Goal: Task Accomplishment & Management: Contribute content

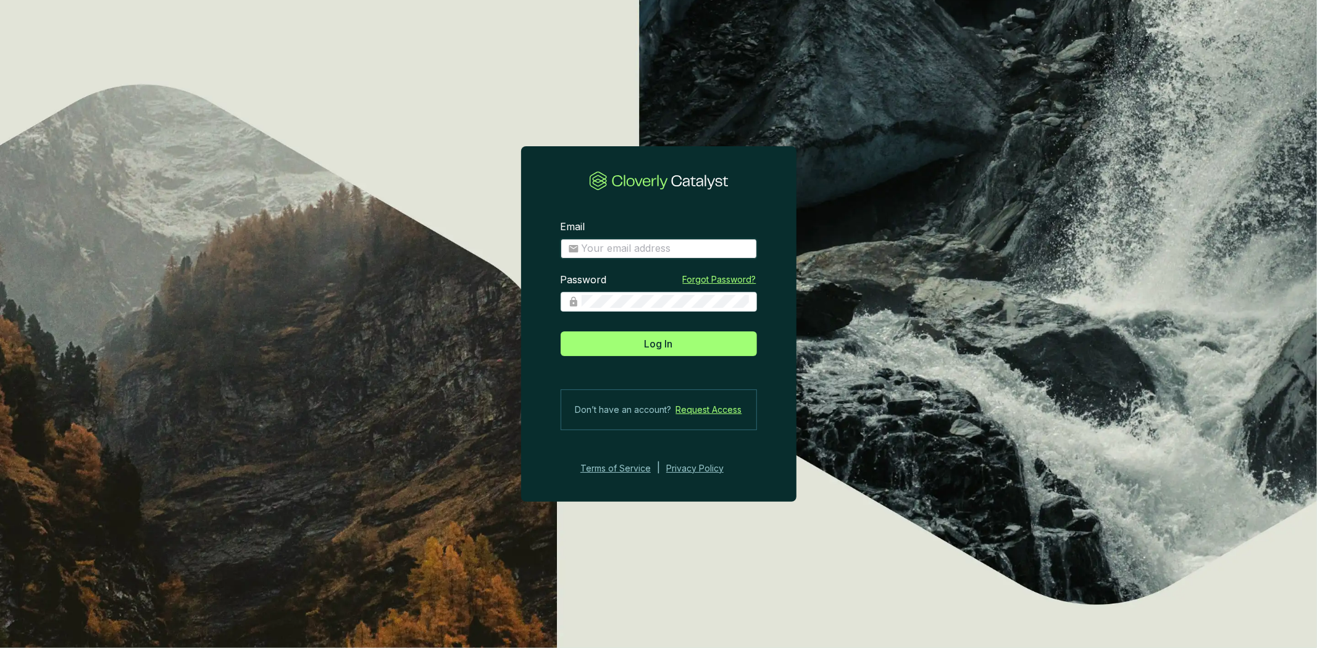
click at [704, 244] on input "Email" at bounding box center [666, 249] width 168 height 14
type input "amelia@bioforestal.mx"
click at [653, 310] on span at bounding box center [659, 302] width 196 height 20
click at [561, 332] on button "Log In" at bounding box center [659, 344] width 196 height 25
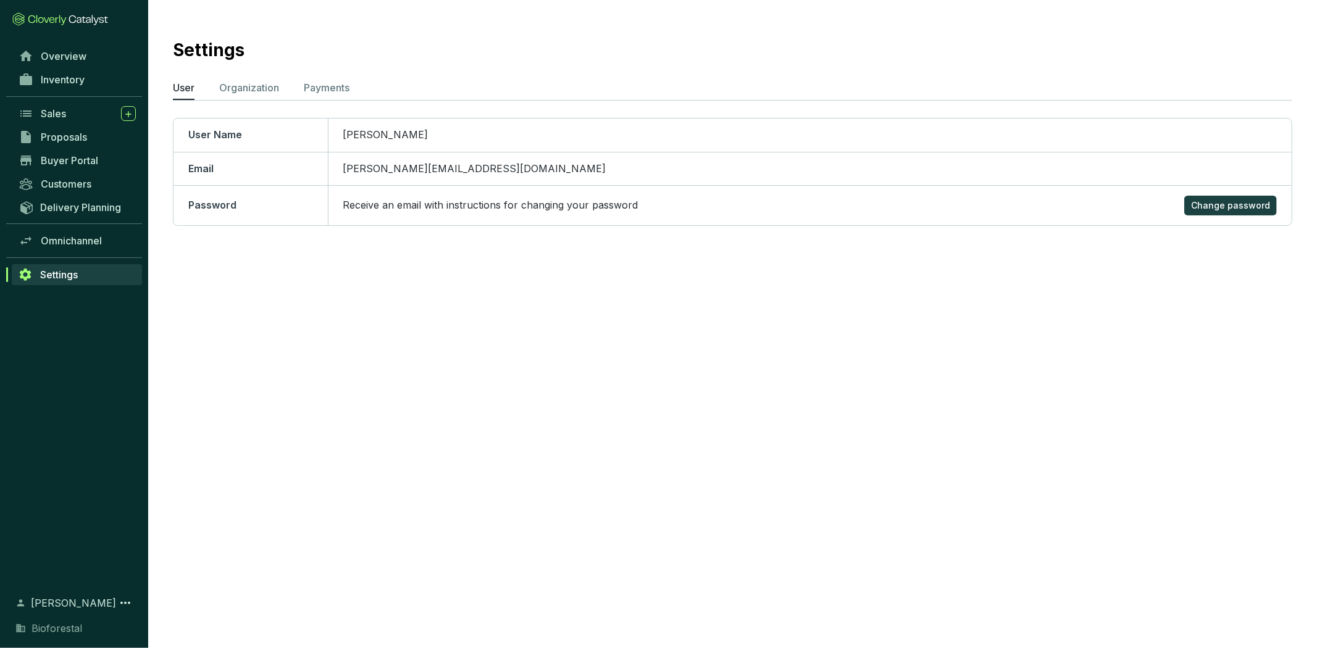
click at [609, 338] on section "Settings User Organization Payments User Name Amelia Cruz Email amelia@biofores…" at bounding box center [658, 324] width 1317 height 648
click at [56, 80] on span "Inventory" at bounding box center [63, 79] width 44 height 12
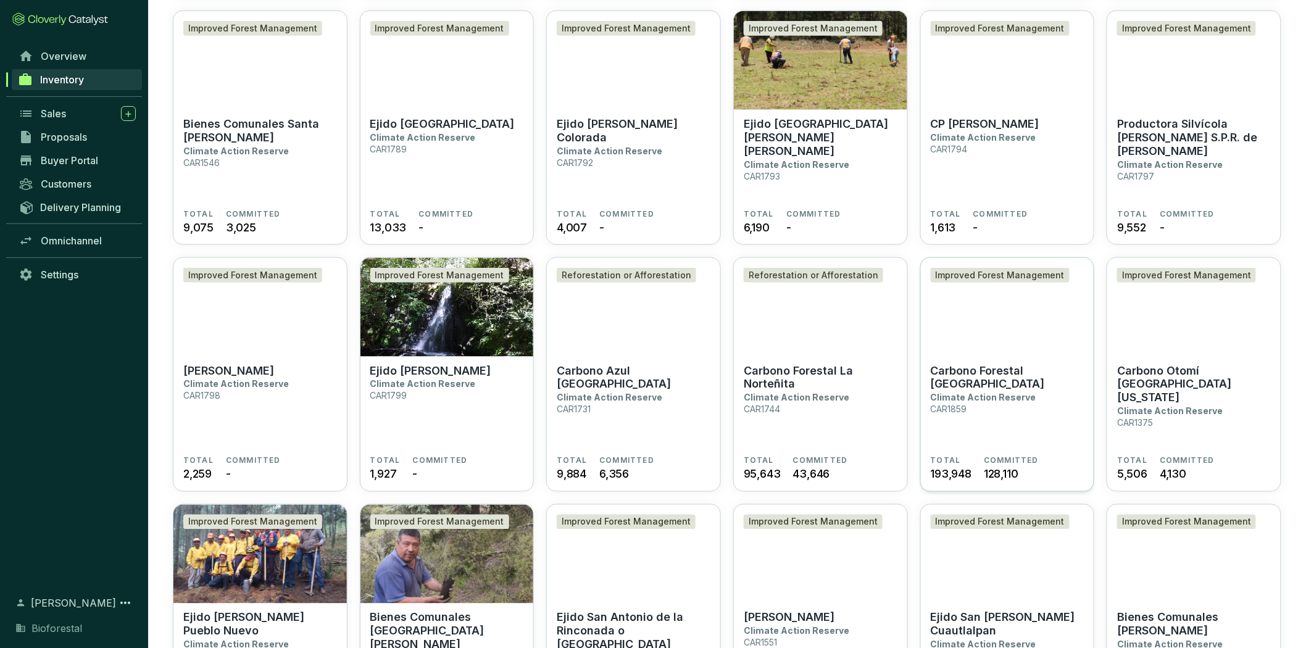
scroll to position [620, 0]
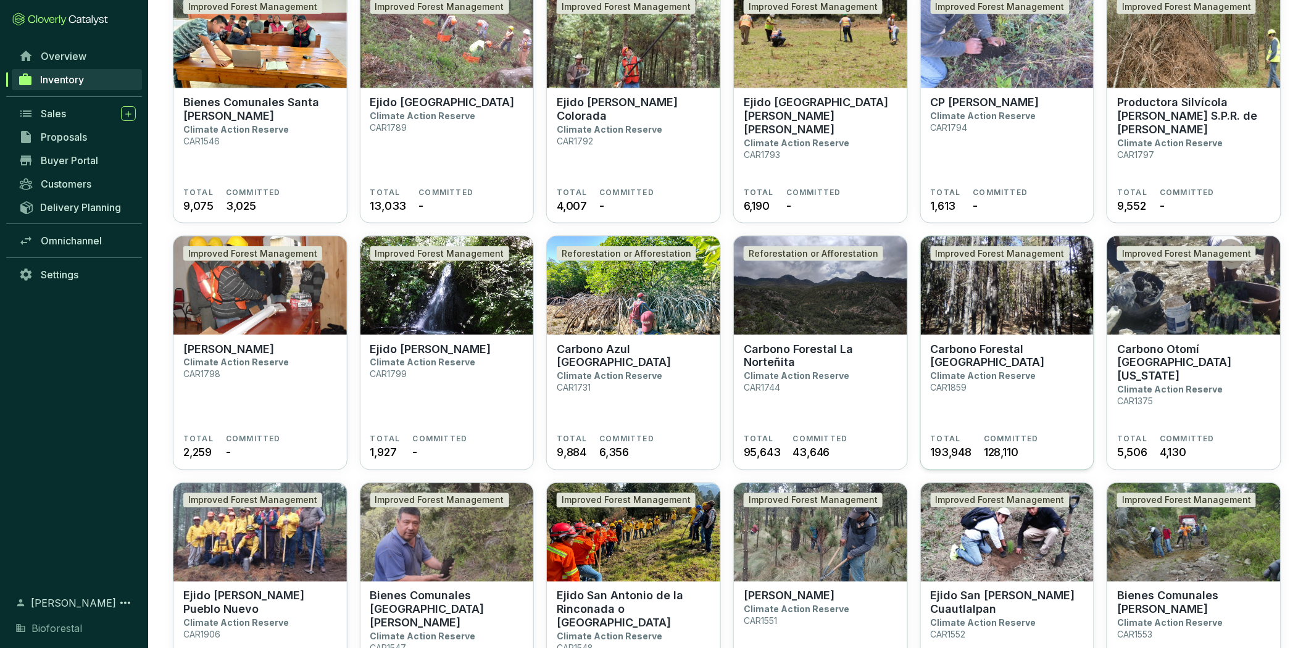
click at [1026, 397] on section "Carbono Forestal La Catedral Climate Action Reserve CAR1859" at bounding box center [1008, 389] width 154 height 92
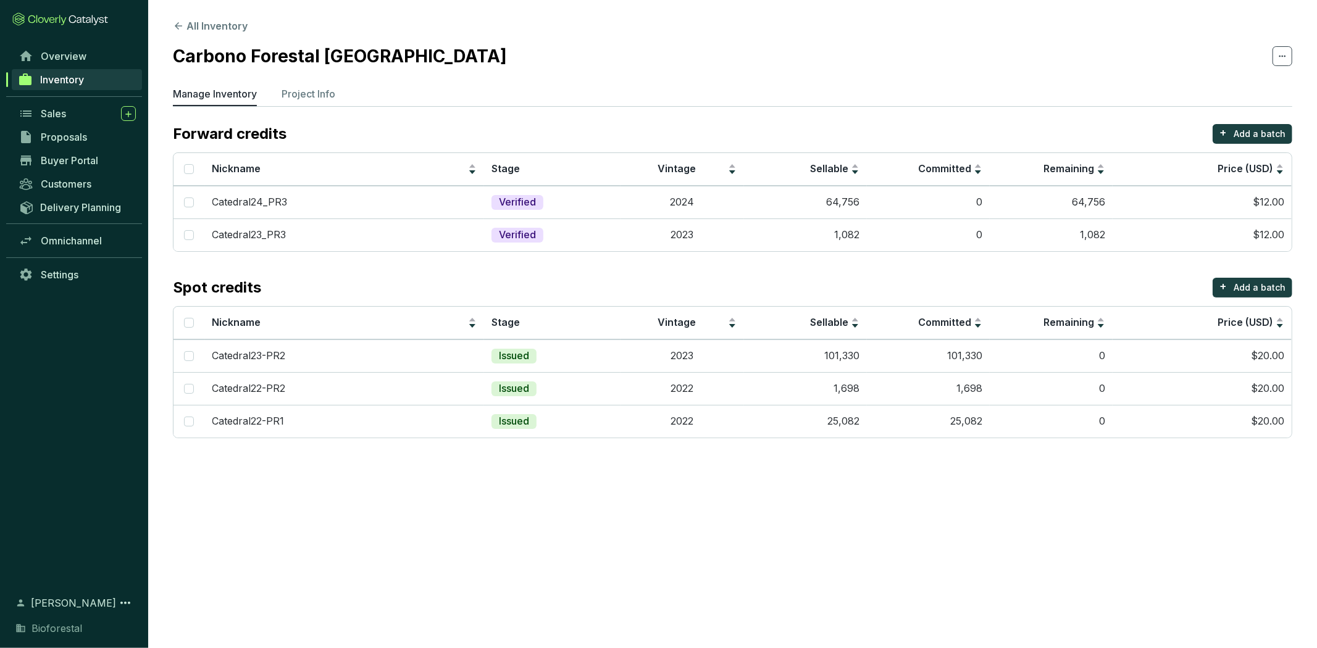
click at [59, 83] on span "Inventory" at bounding box center [62, 79] width 44 height 12
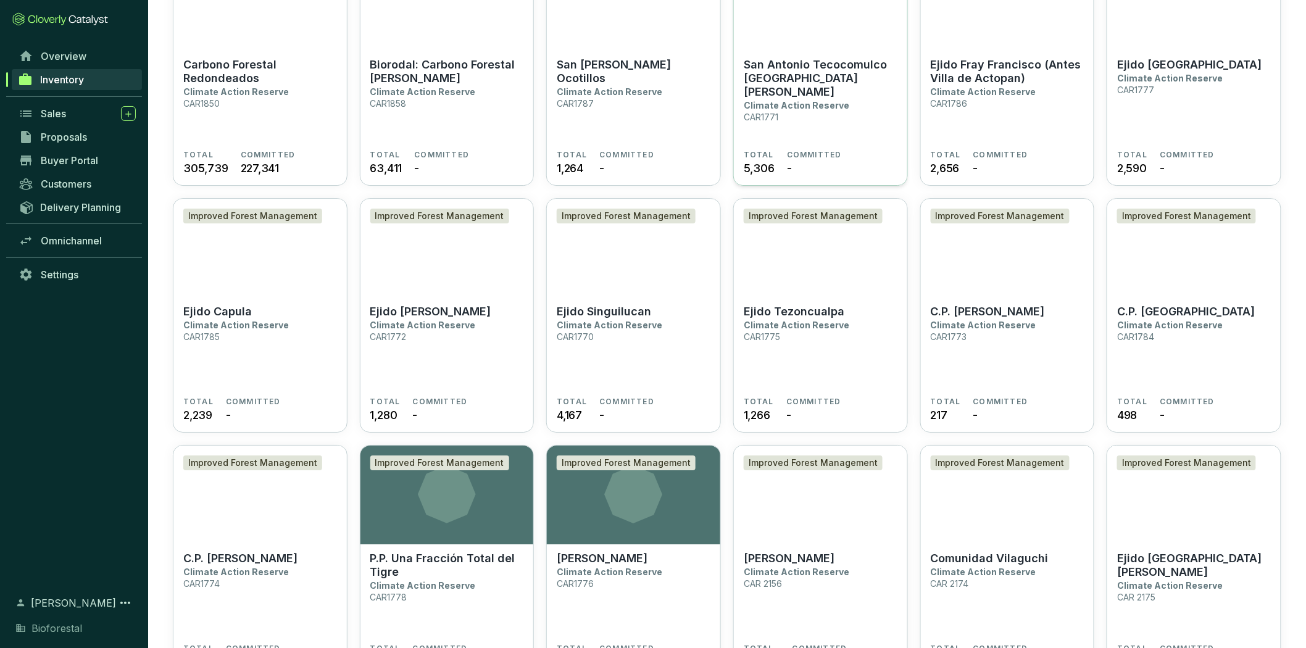
scroll to position [1235, 0]
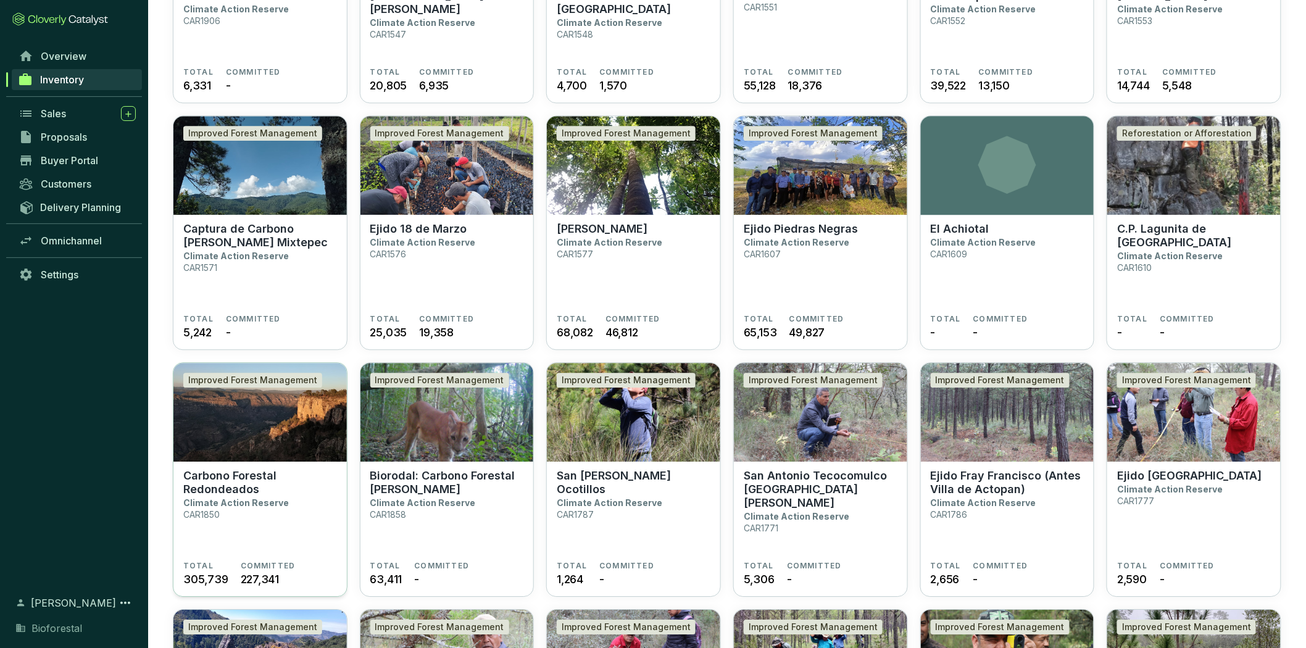
click at [250, 474] on p "Carbono Forestal Redondeados" at bounding box center [260, 482] width 154 height 27
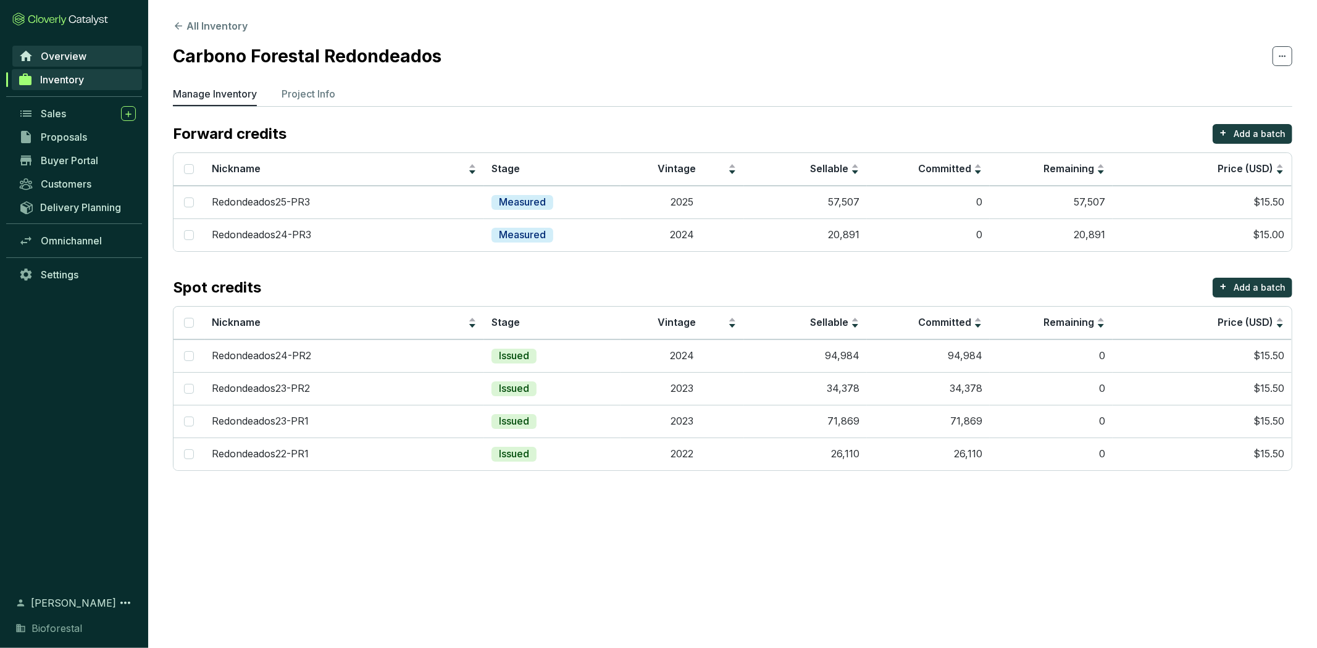
click at [46, 56] on span "Overview" at bounding box center [64, 56] width 46 height 12
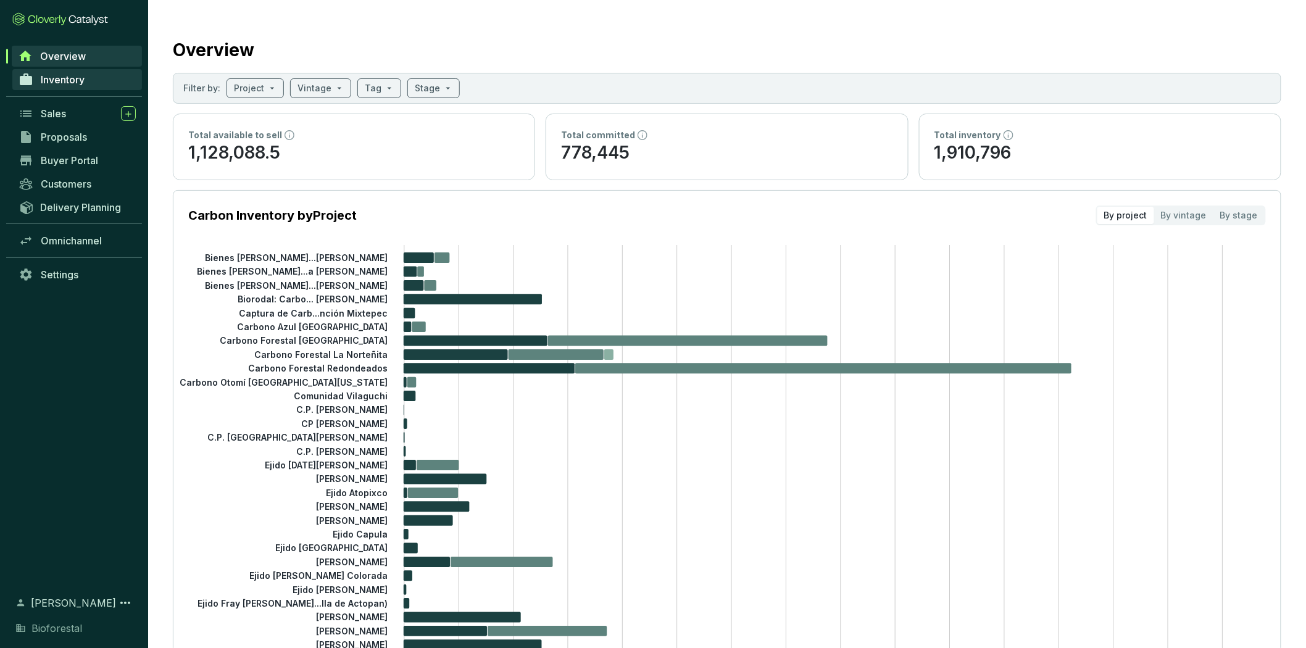
click at [32, 73] on icon at bounding box center [26, 79] width 15 height 15
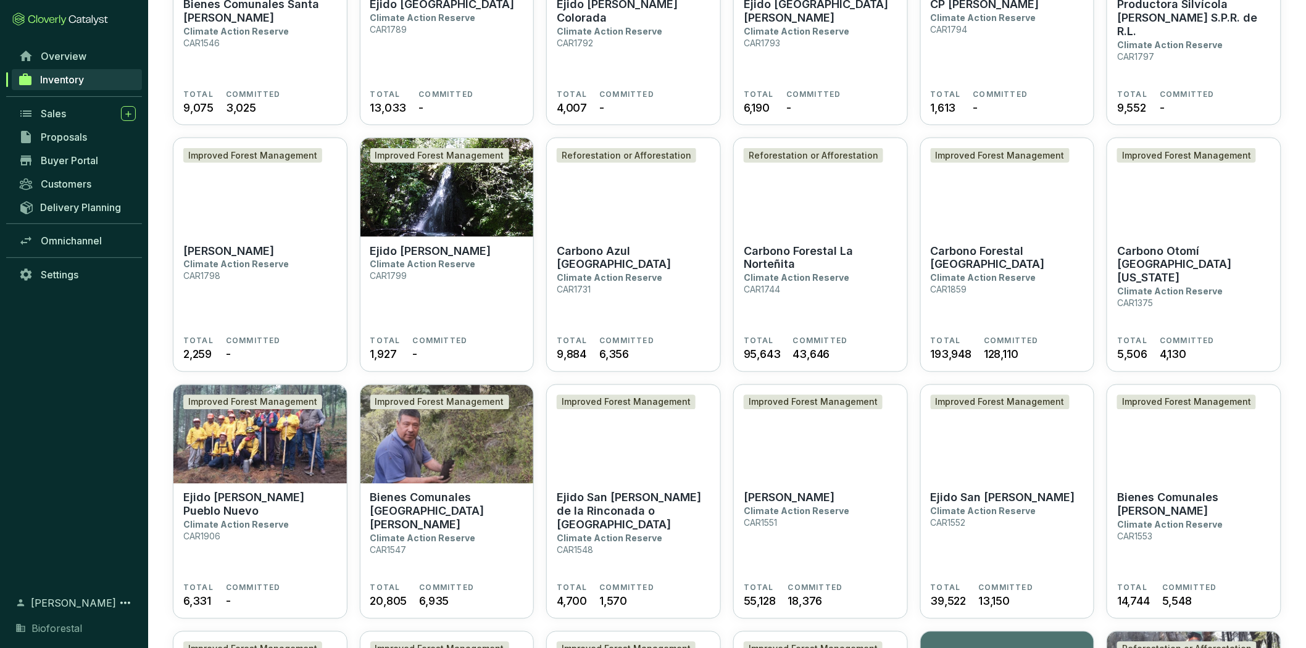
scroll to position [718, 0]
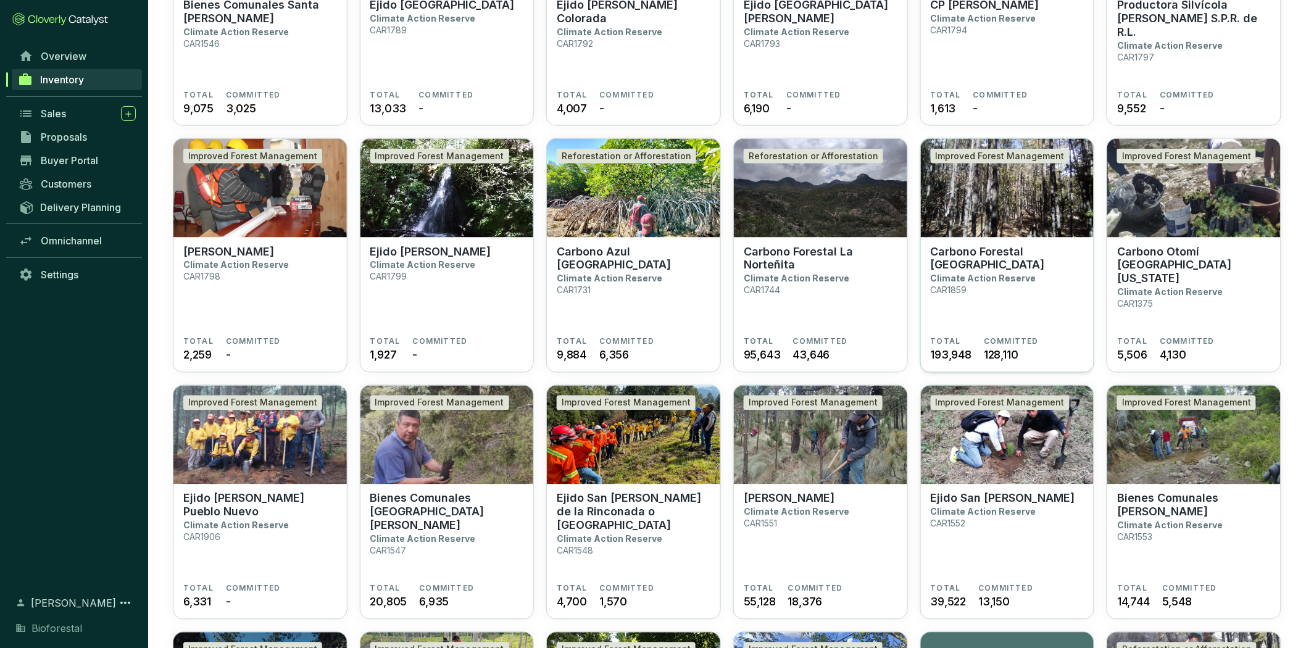
click at [1039, 226] on img at bounding box center [1007, 188] width 173 height 99
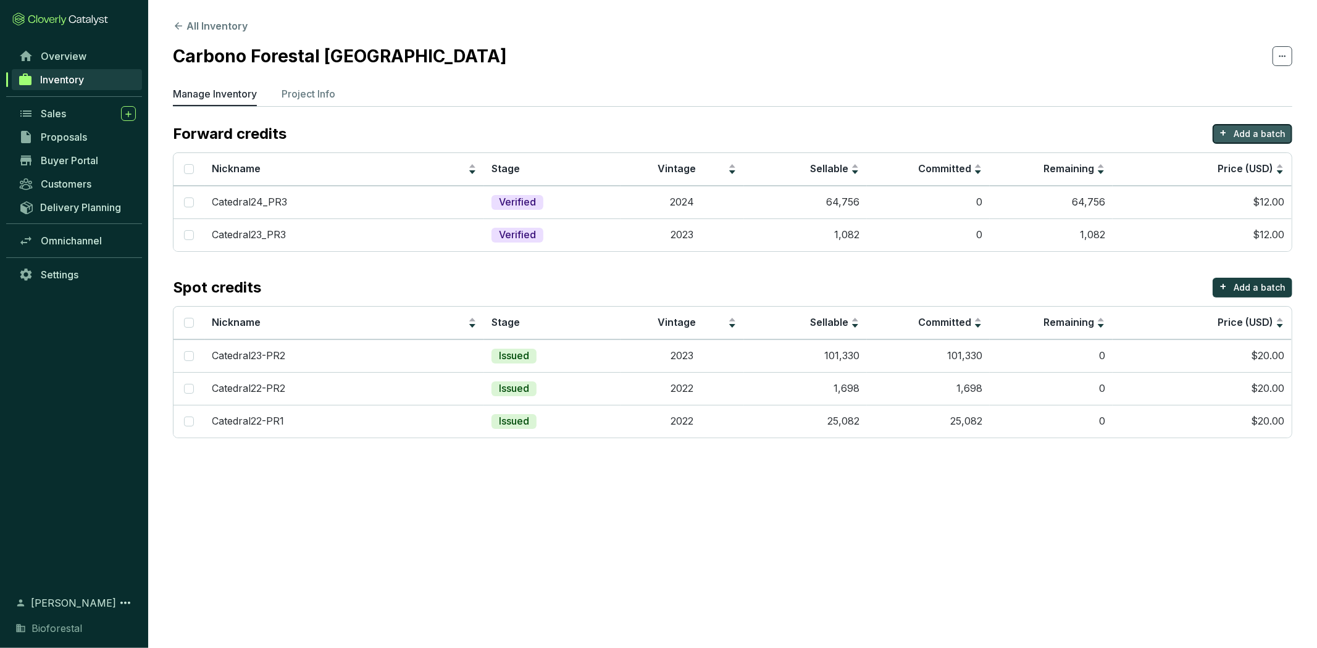
click at [1231, 131] on button "+ Add a batch" at bounding box center [1252, 134] width 80 height 20
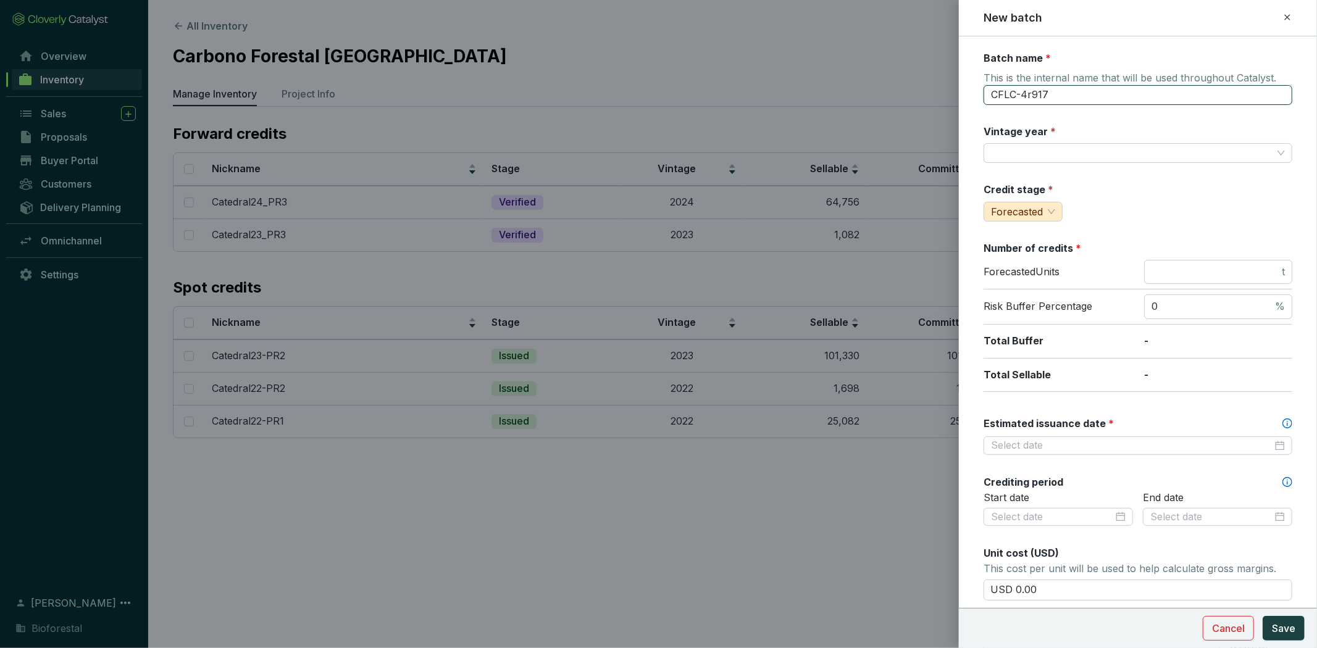
drag, startPoint x: 1252, startPoint y: 99, endPoint x: 979, endPoint y: 96, distance: 272.9
click at [979, 96] on form "Batch name * This is the internal name that will be used throughout Catalyst. C…" at bounding box center [1138, 517] width 358 height 932
click at [1062, 93] on input "Catedral23" at bounding box center [1137, 95] width 309 height 20
type input "Catedral24-PR4"
click at [1082, 147] on input "Vintage year *" at bounding box center [1132, 153] width 282 height 19
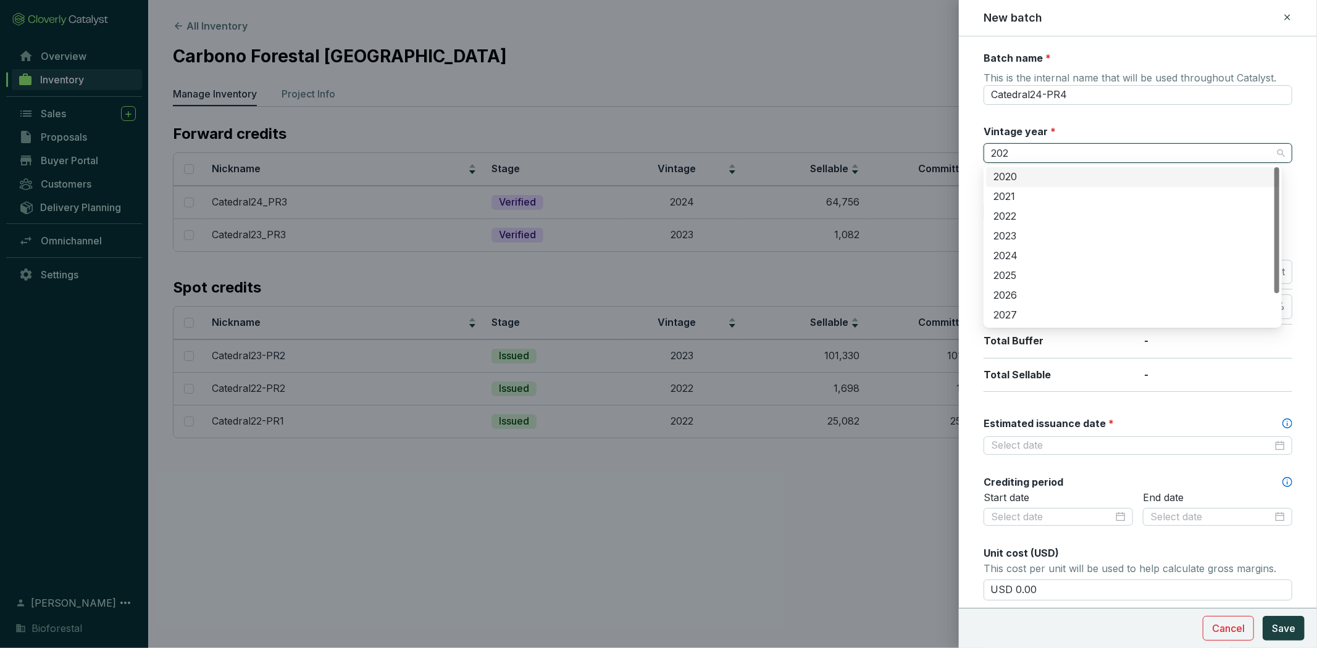
type input "2024"
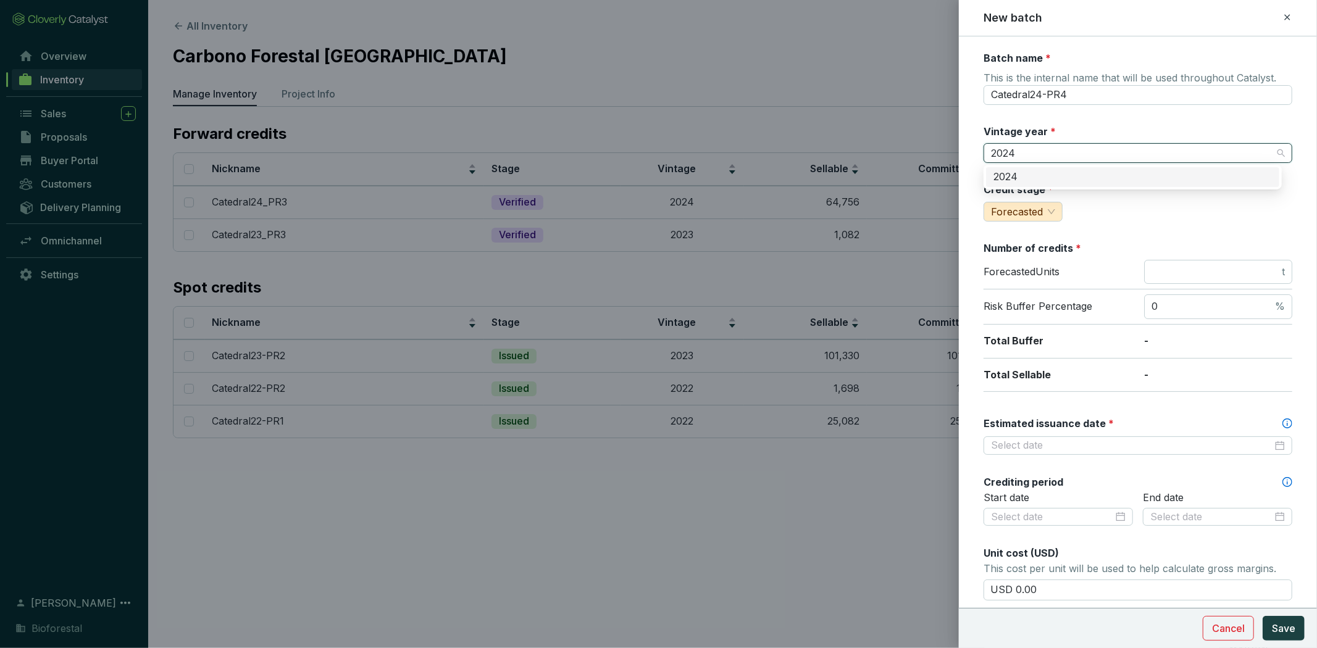
click at [1076, 170] on div "2024" at bounding box center [1132, 177] width 278 height 14
click at [1038, 211] on span "Forecasted" at bounding box center [1017, 212] width 52 height 12
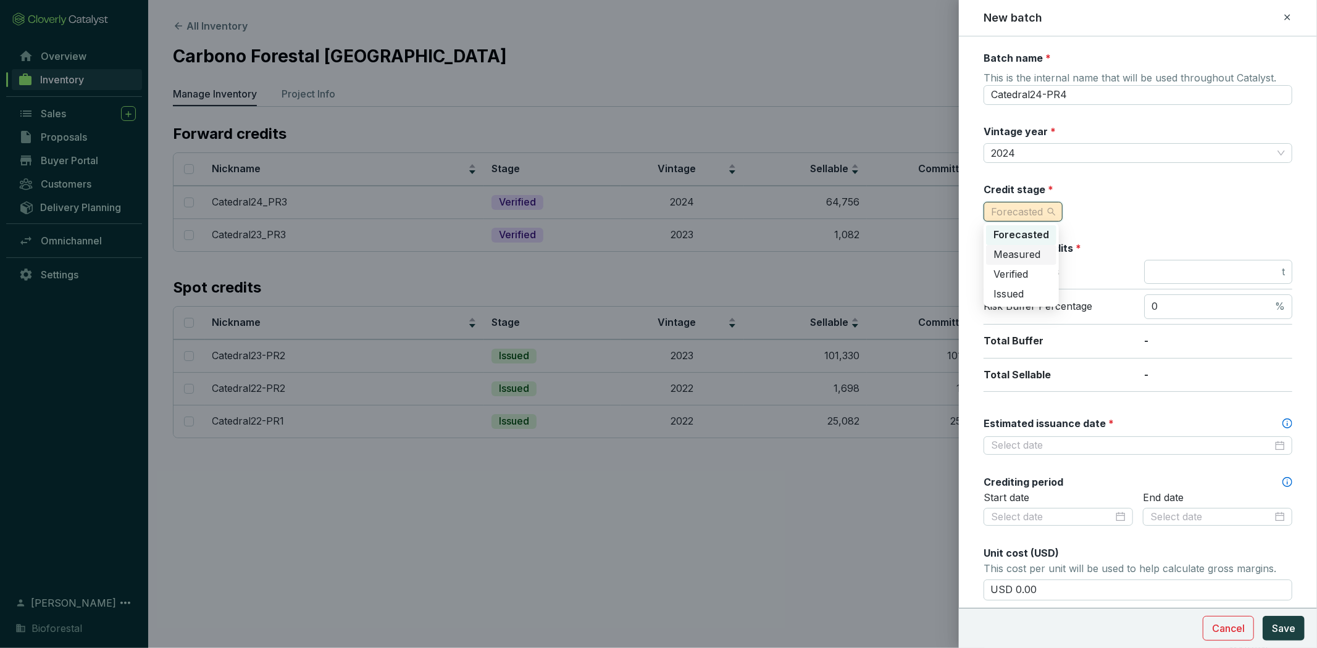
click at [1032, 256] on span "Measured" at bounding box center [1016, 254] width 47 height 12
click at [1171, 262] on span "t" at bounding box center [1218, 272] width 148 height 25
drag, startPoint x: 1171, startPoint y: 262, endPoint x: 1174, endPoint y: 267, distance: 6.4
click at [1172, 264] on span "t" at bounding box center [1218, 272] width 148 height 25
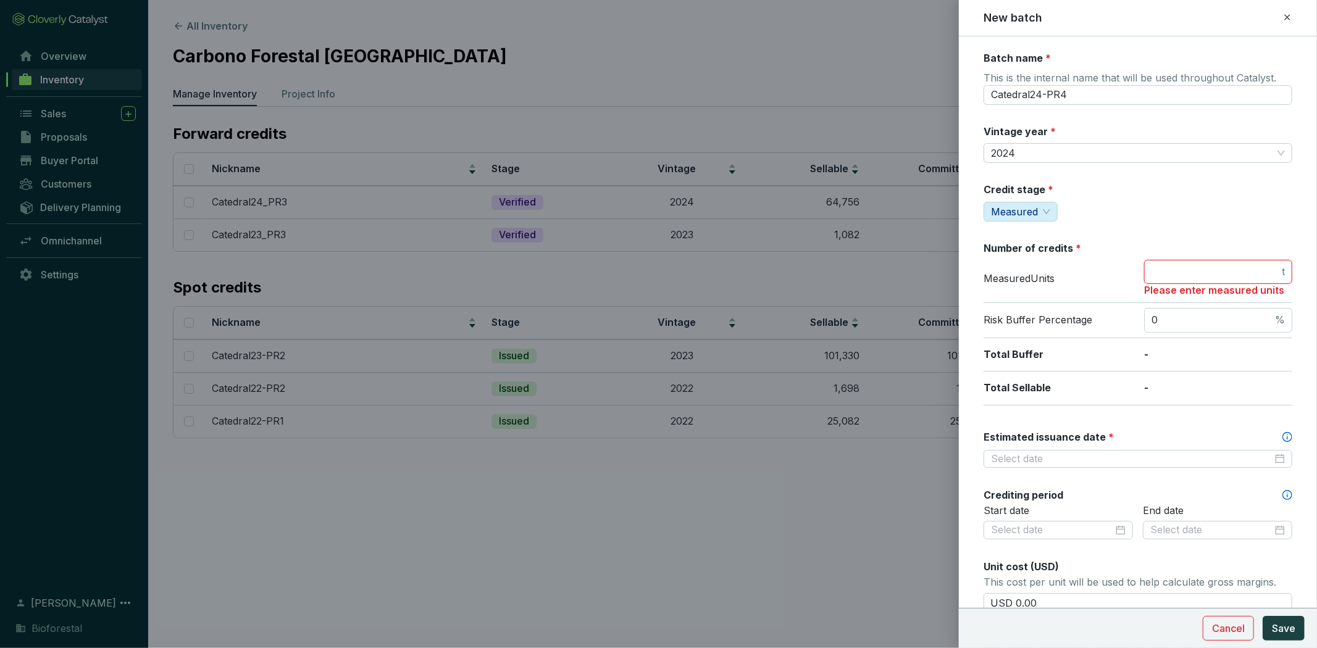
click at [1175, 270] on input "number" at bounding box center [1215, 272] width 128 height 14
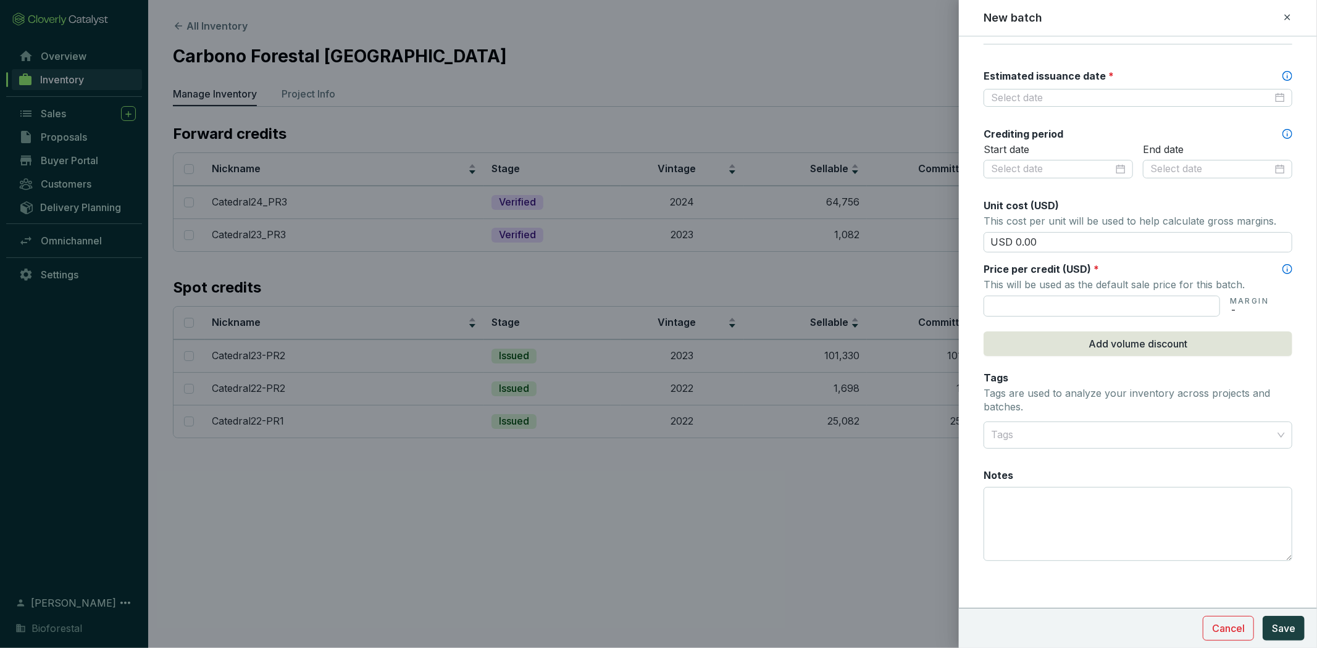
type input "1100"
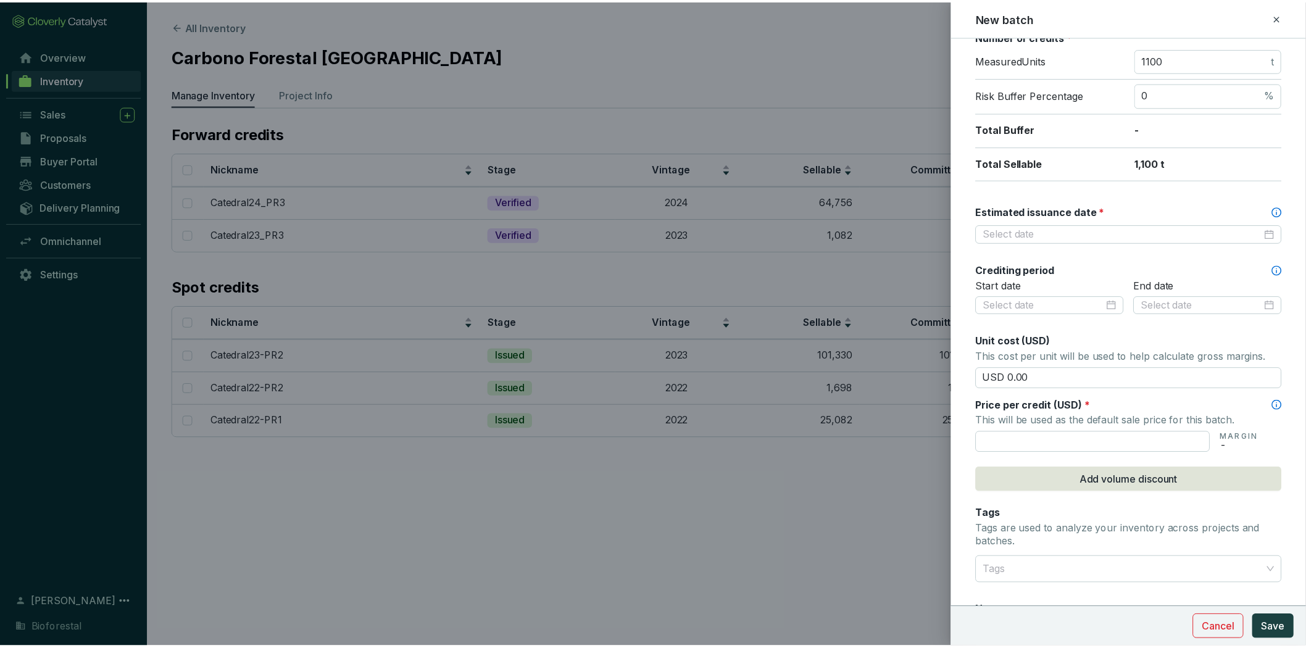
scroll to position [205, 0]
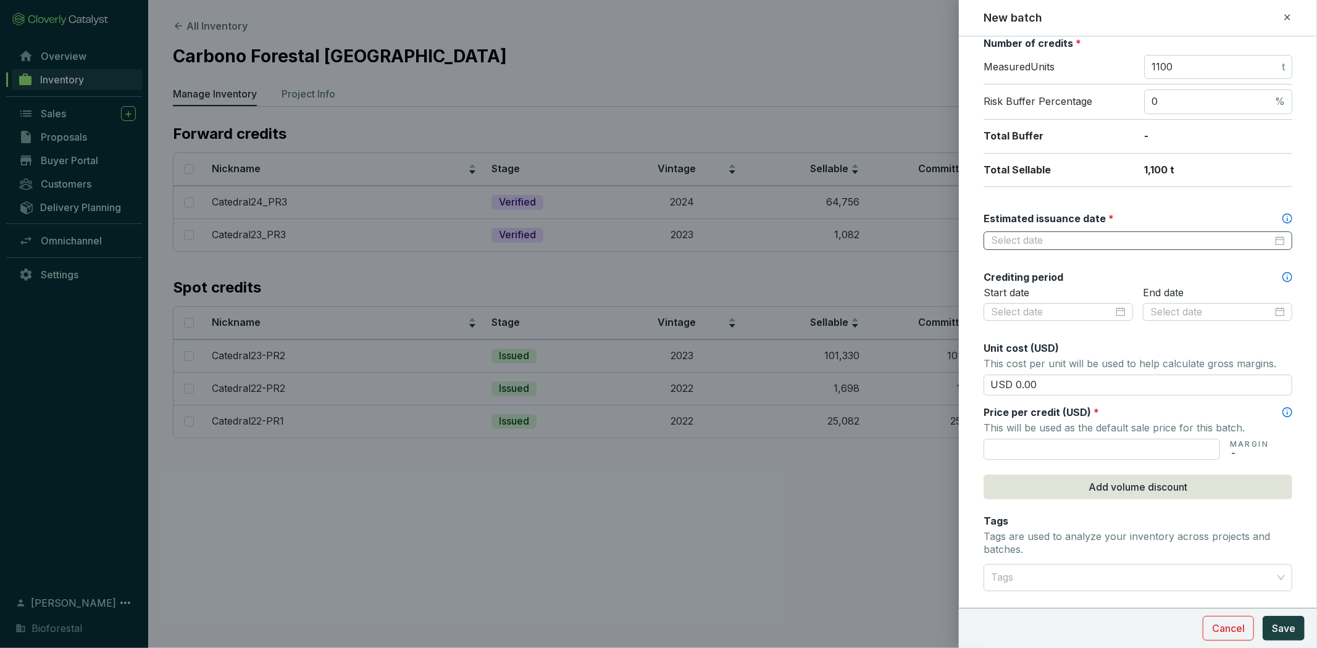
click at [1271, 237] on div at bounding box center [1138, 241] width 294 height 14
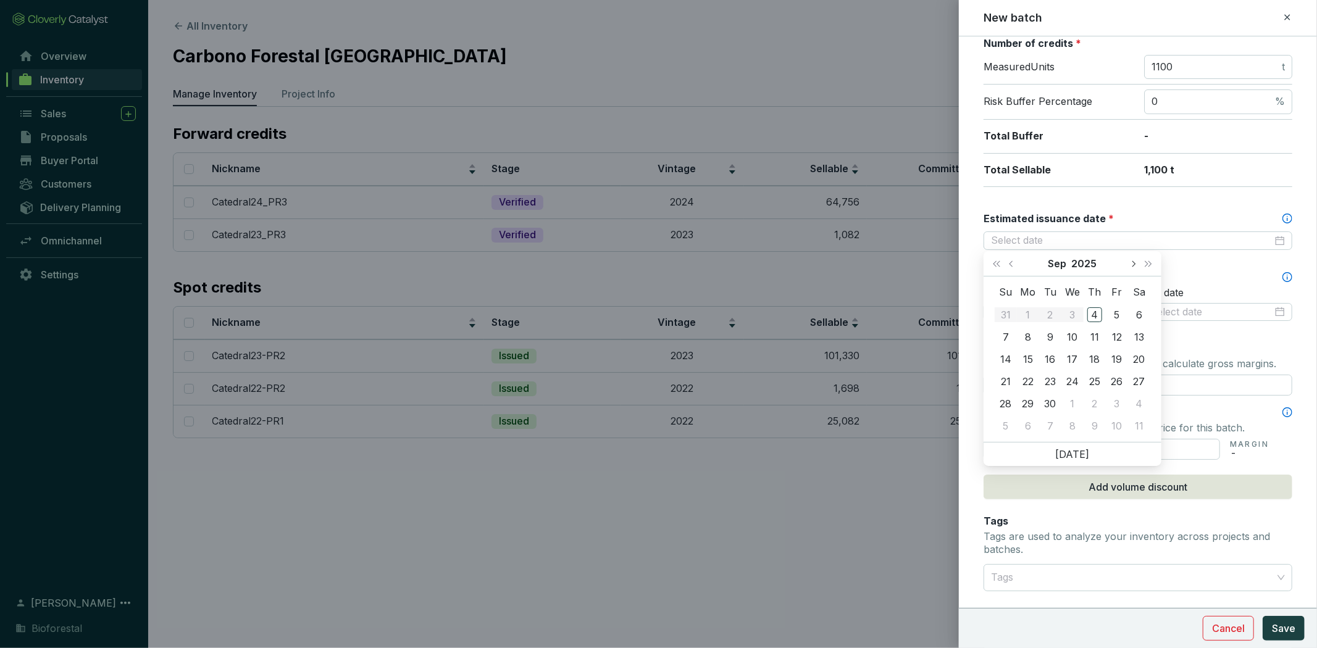
click at [1129, 261] on button "Next month (PageDown)" at bounding box center [1133, 263] width 16 height 25
click at [1140, 262] on button "Next year (Control + right)" at bounding box center [1148, 263] width 16 height 25
click at [1130, 265] on button "Next month (PageDown)" at bounding box center [1133, 263] width 16 height 25
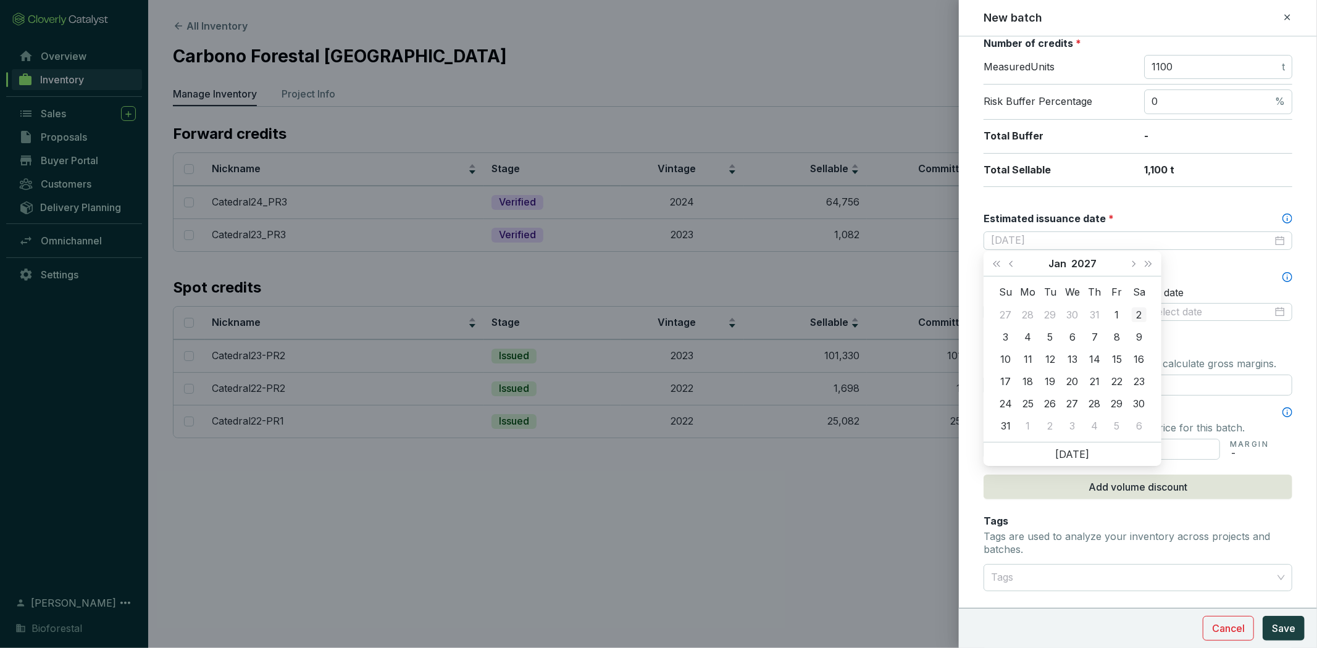
type input "2027-01-02"
click at [987, 258] on div "Jan 2027" at bounding box center [1072, 263] width 178 height 25
click at [1001, 267] on button "Last year (Control + left)" at bounding box center [996, 263] width 16 height 25
type input "2025-12-28"
click at [801, 467] on div at bounding box center [658, 324] width 1317 height 648
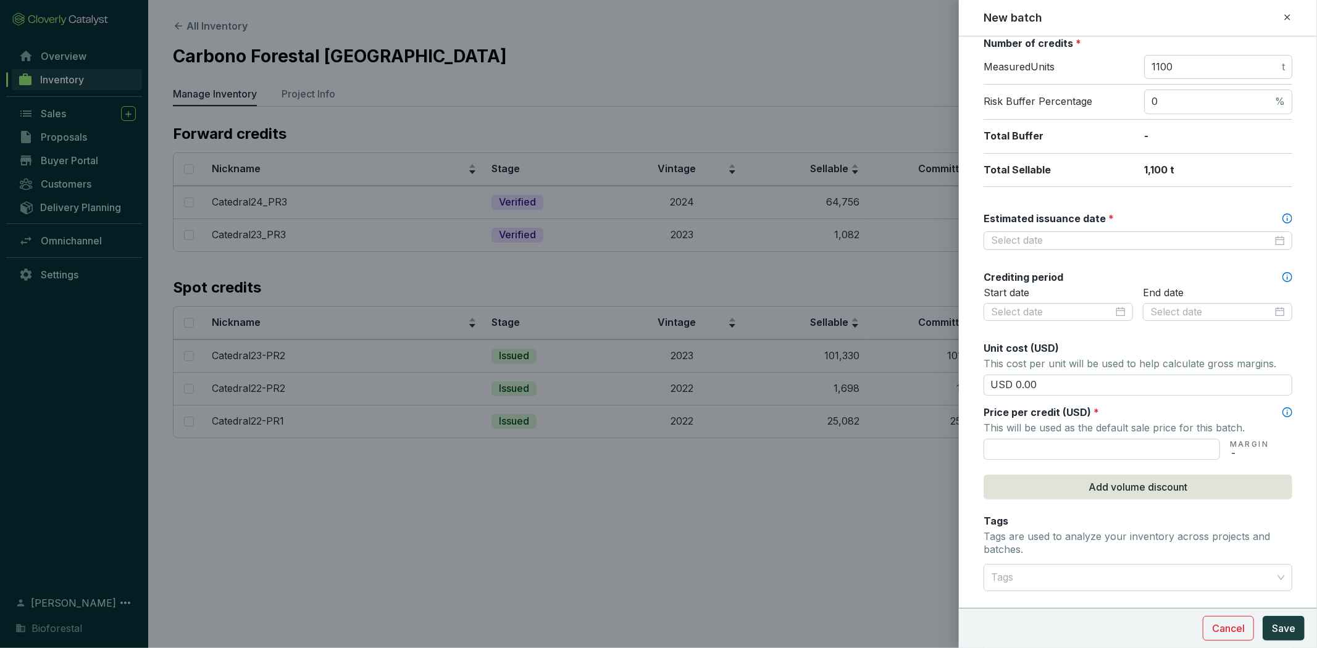
click at [899, 61] on div at bounding box center [658, 324] width 1317 height 648
click at [1289, 14] on icon at bounding box center [1287, 17] width 10 height 15
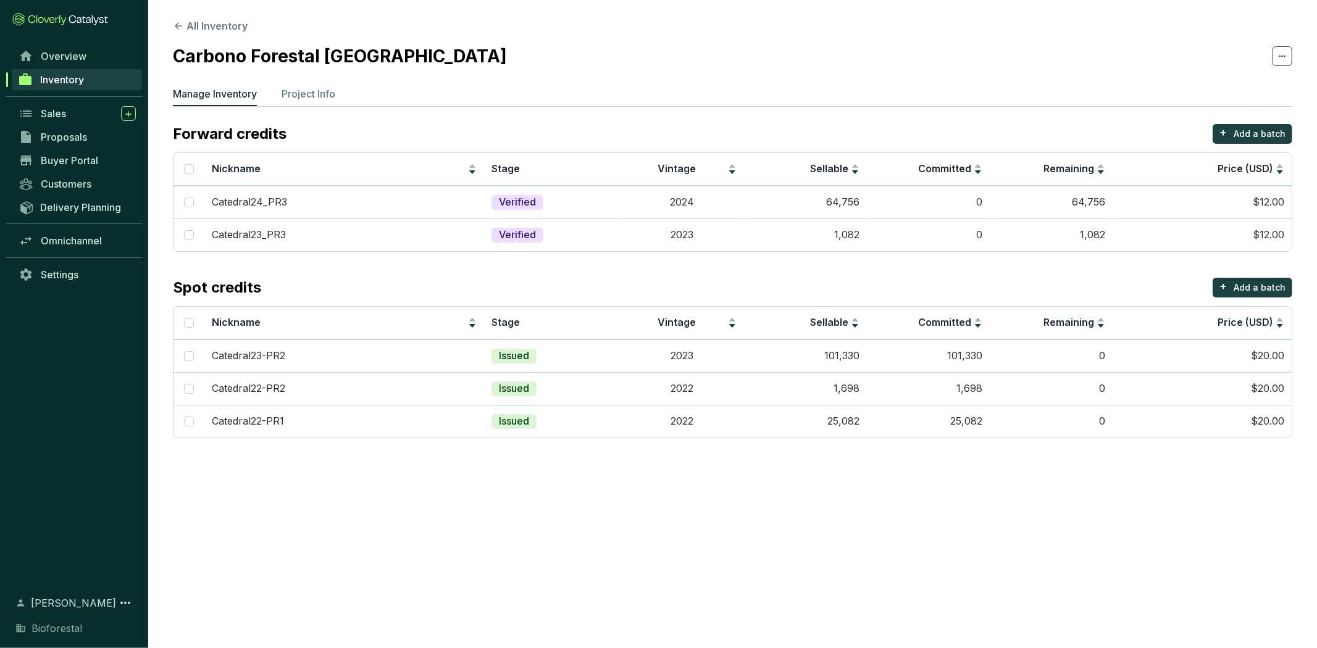
click at [74, 80] on span "Inventory" at bounding box center [62, 79] width 44 height 12
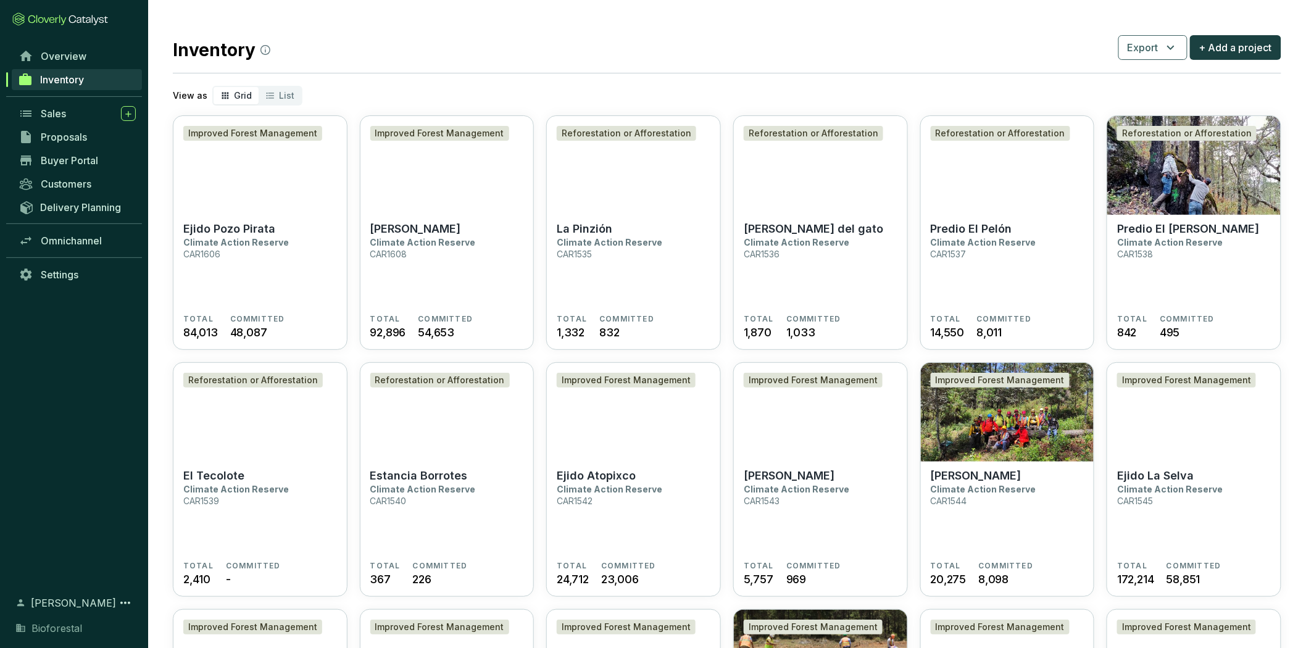
scroll to position [411, 0]
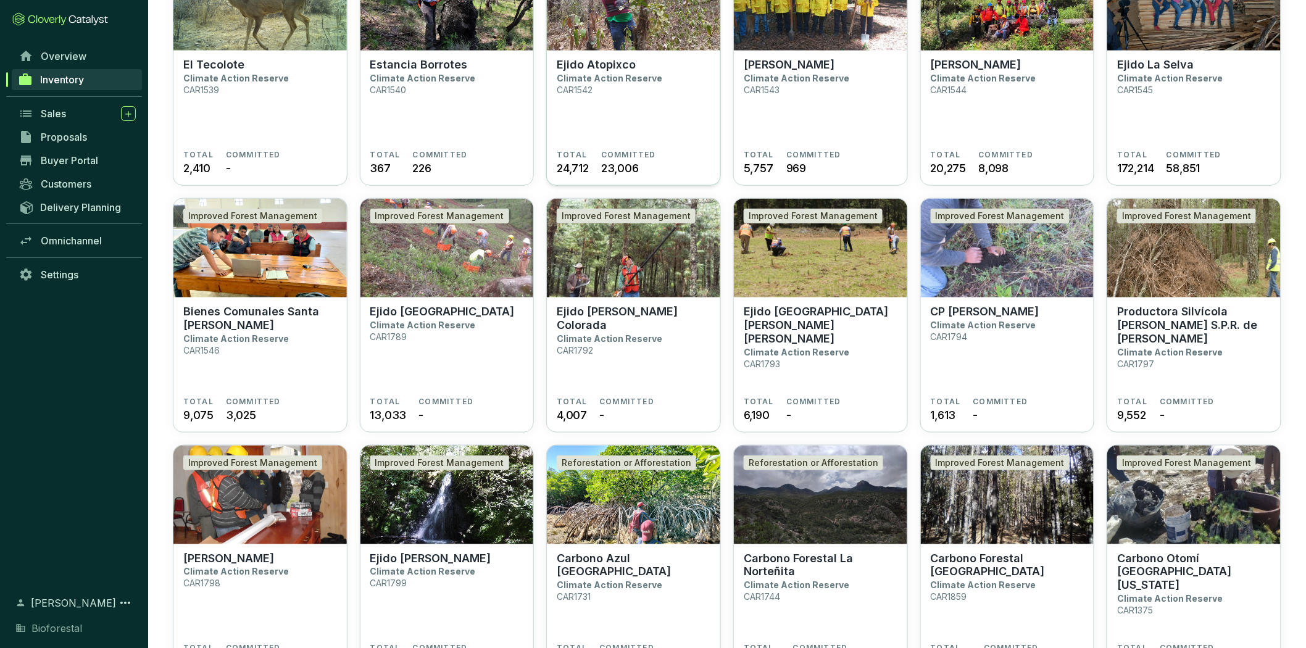
click at [653, 151] on span "COMMITTED" at bounding box center [628, 155] width 55 height 10
